Goal: Use online tool/utility: Utilize a website feature to perform a specific function

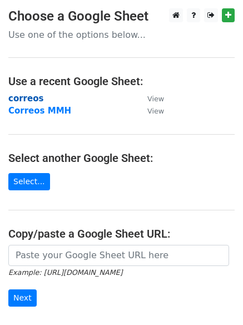
click at [28, 98] on strong "correos" at bounding box center [25, 99] width 35 height 10
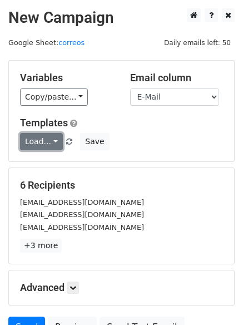
click at [38, 140] on link "Load..." at bounding box center [41, 141] width 43 height 17
click at [41, 156] on div "12k pr" at bounding box center [64, 167] width 89 height 28
click at [42, 146] on link "Load..." at bounding box center [41, 141] width 43 height 17
click at [41, 173] on link "12k pr" at bounding box center [65, 167] width 88 height 18
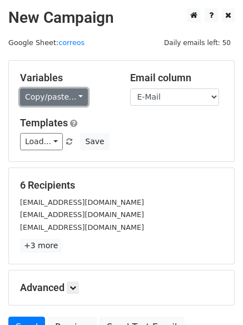
click at [63, 100] on link "Copy/paste..." at bounding box center [54, 96] width 68 height 17
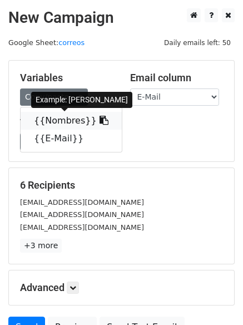
click at [63, 115] on link "{{Nombres}}" at bounding box center [71, 121] width 101 height 18
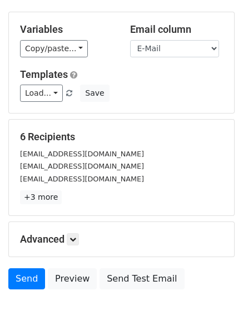
scroll to position [18, 0]
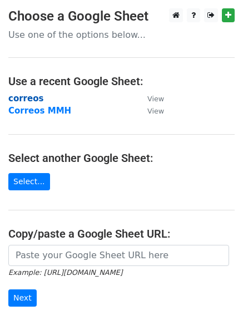
click at [19, 96] on strong "correos" at bounding box center [25, 99] width 35 height 10
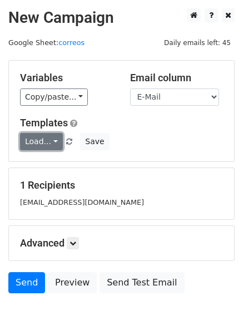
click at [31, 141] on link "Load..." at bounding box center [41, 141] width 43 height 17
click at [42, 171] on link "12k pr" at bounding box center [65, 167] width 88 height 18
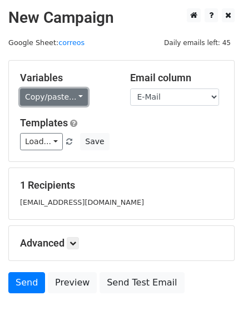
click at [36, 98] on link "Copy/paste..." at bounding box center [54, 96] width 68 height 17
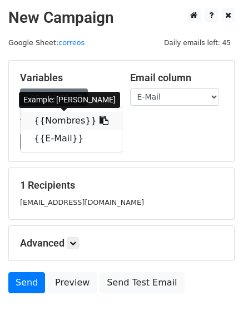
click at [48, 121] on link "{{Nombres}}" at bounding box center [71, 121] width 101 height 18
